Goal: Task Accomplishment & Management: Use online tool/utility

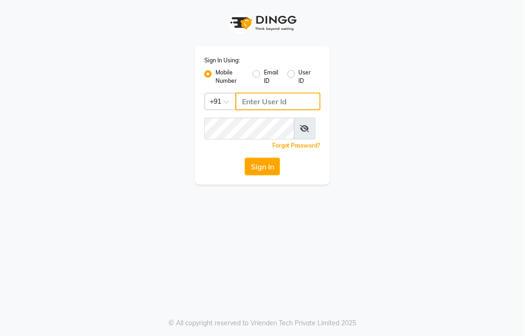
click at [287, 110] on input "Username" at bounding box center [277, 102] width 85 height 18
type input "9393027297"
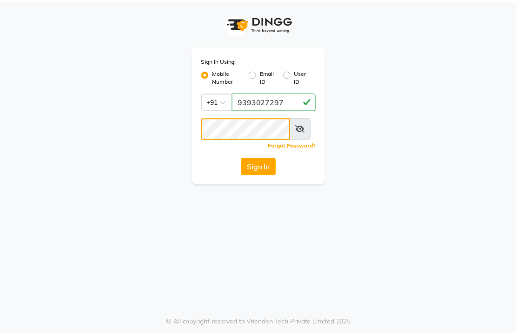
scroll to position [0, 0]
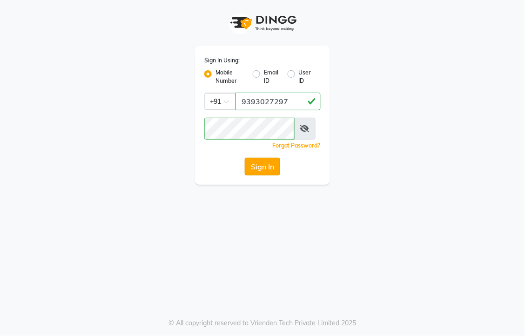
click at [253, 175] on button "Sign In" at bounding box center [262, 167] width 35 height 18
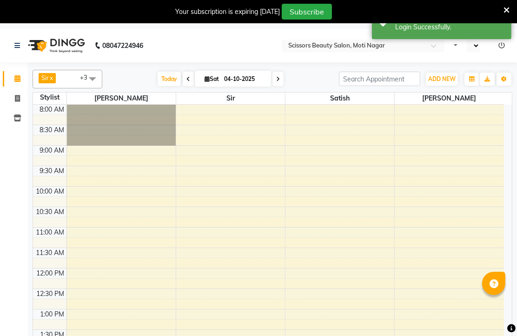
select select "en"
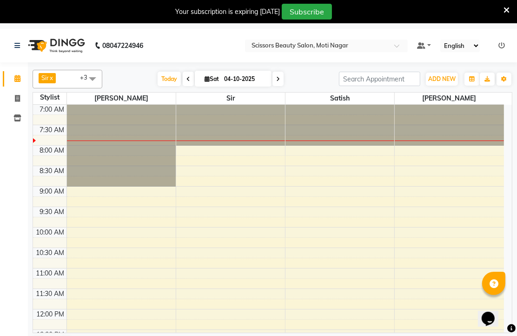
click at [507, 11] on icon at bounding box center [507, 10] width 6 height 8
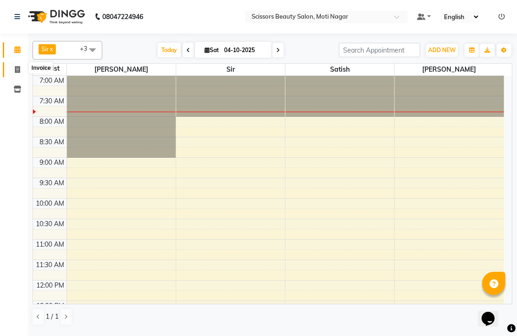
click at [16, 69] on icon at bounding box center [17, 69] width 5 height 7
select select "service"
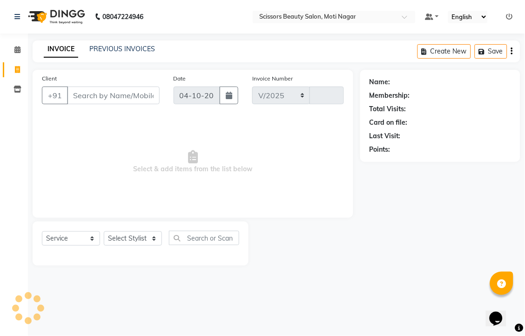
select select "7057"
type input "3872"
